Goal: Task Accomplishment & Management: Manage account settings

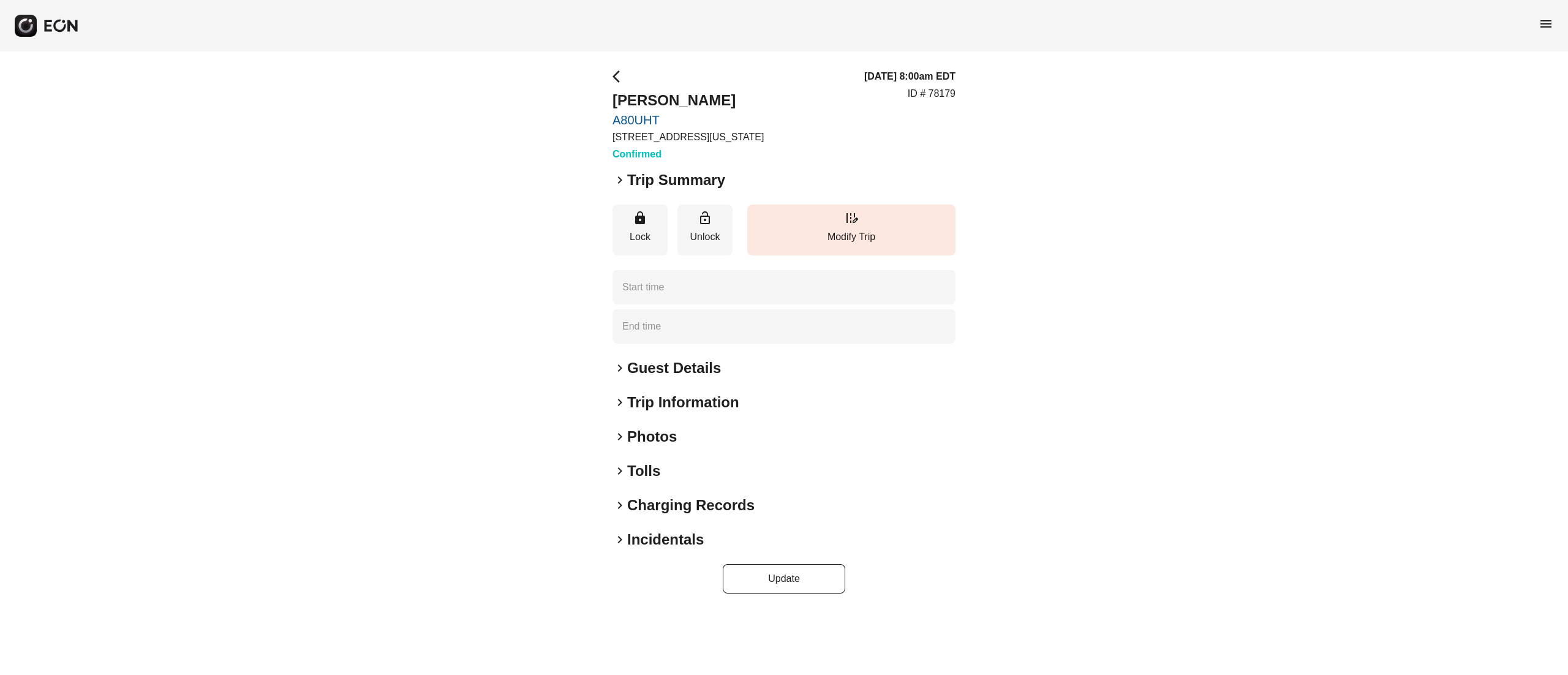
type time "**********"
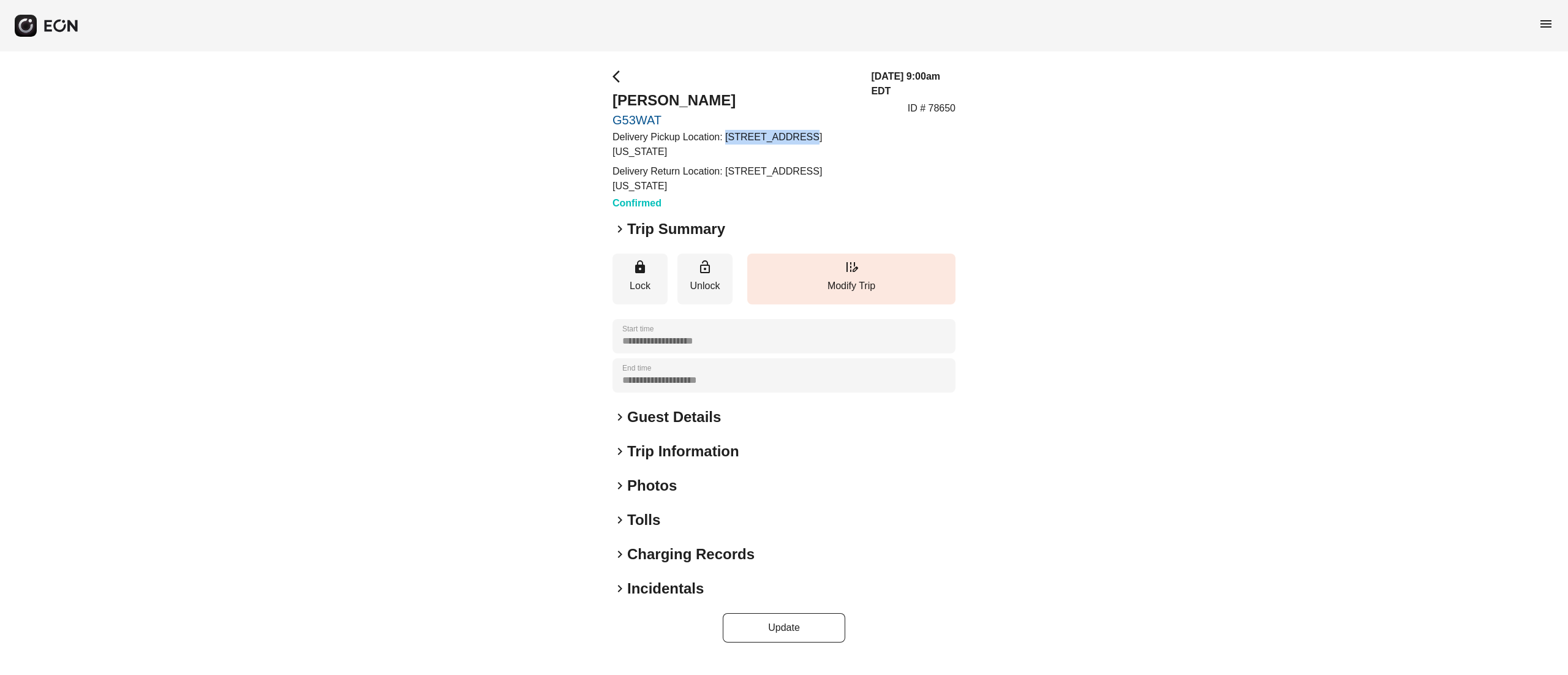
drag, startPoint x: 724, startPoint y: 136, endPoint x: 793, endPoint y: 136, distance: 69.0
click at [793, 136] on p "Delivery Pickup Location: 515 W 36th St., New York, NY 10018, USA" at bounding box center [734, 144] width 244 height 29
copy p "515 W 36th St.,"
